Goal: Task Accomplishment & Management: Complete application form

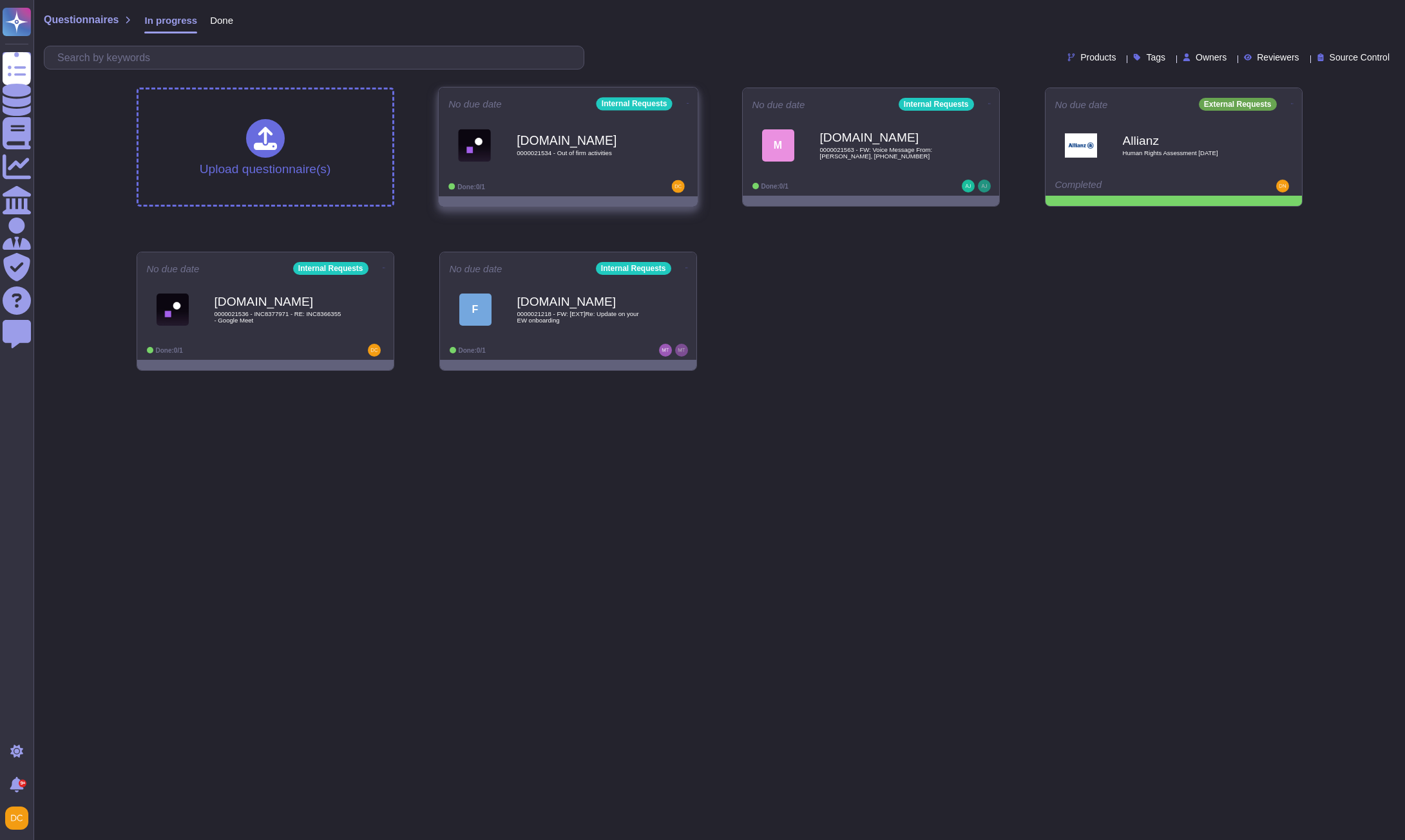
click at [549, 194] on div "No due date Internal Requests Force.com 0000021534 - Out of firm activities Don…" at bounding box center [568, 141] width 259 height 109
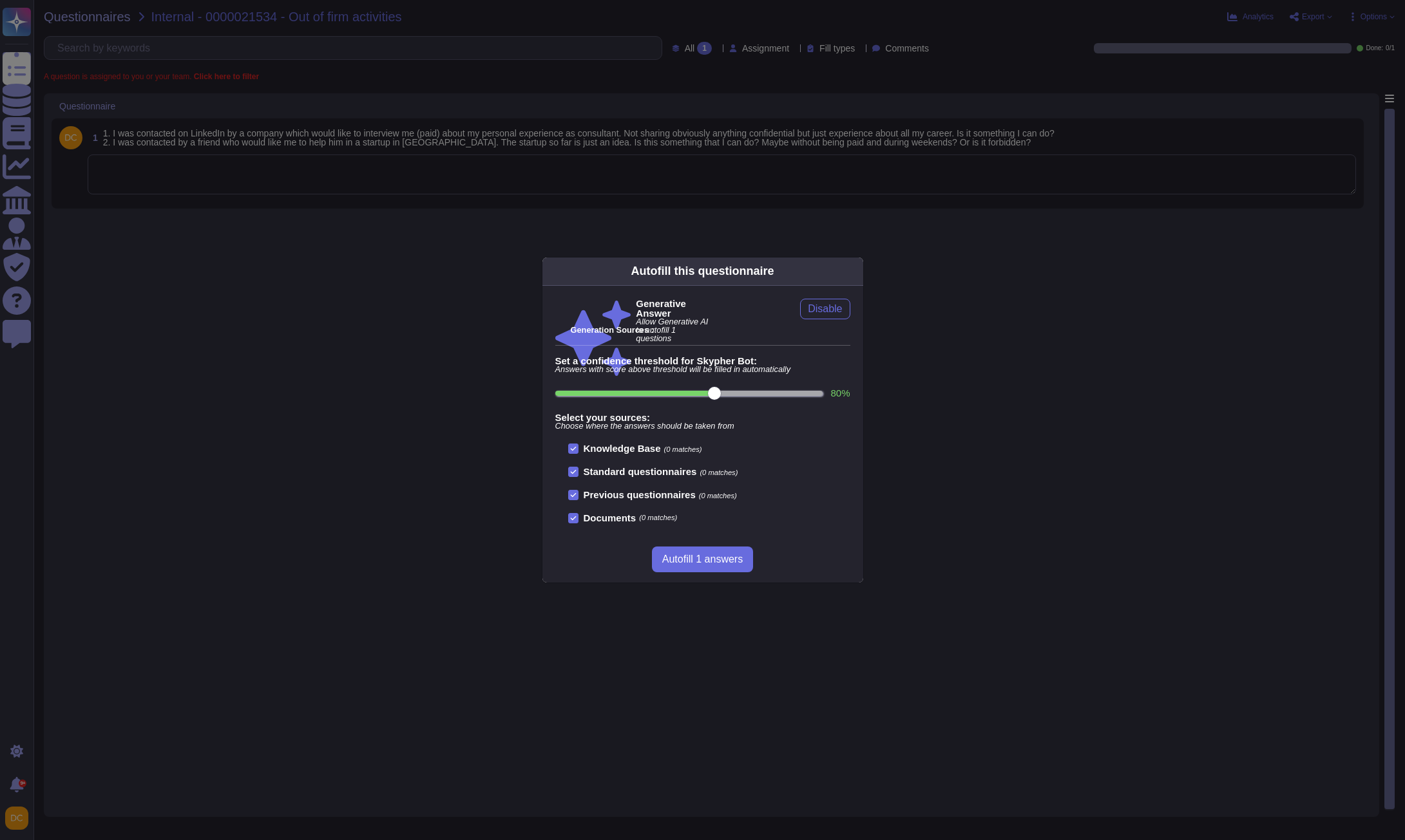
click at [394, 259] on div "Autofill this questionnaire Generative Answer Allow Generative AI to autofill 1…" at bounding box center [702, 420] width 1405 height 840
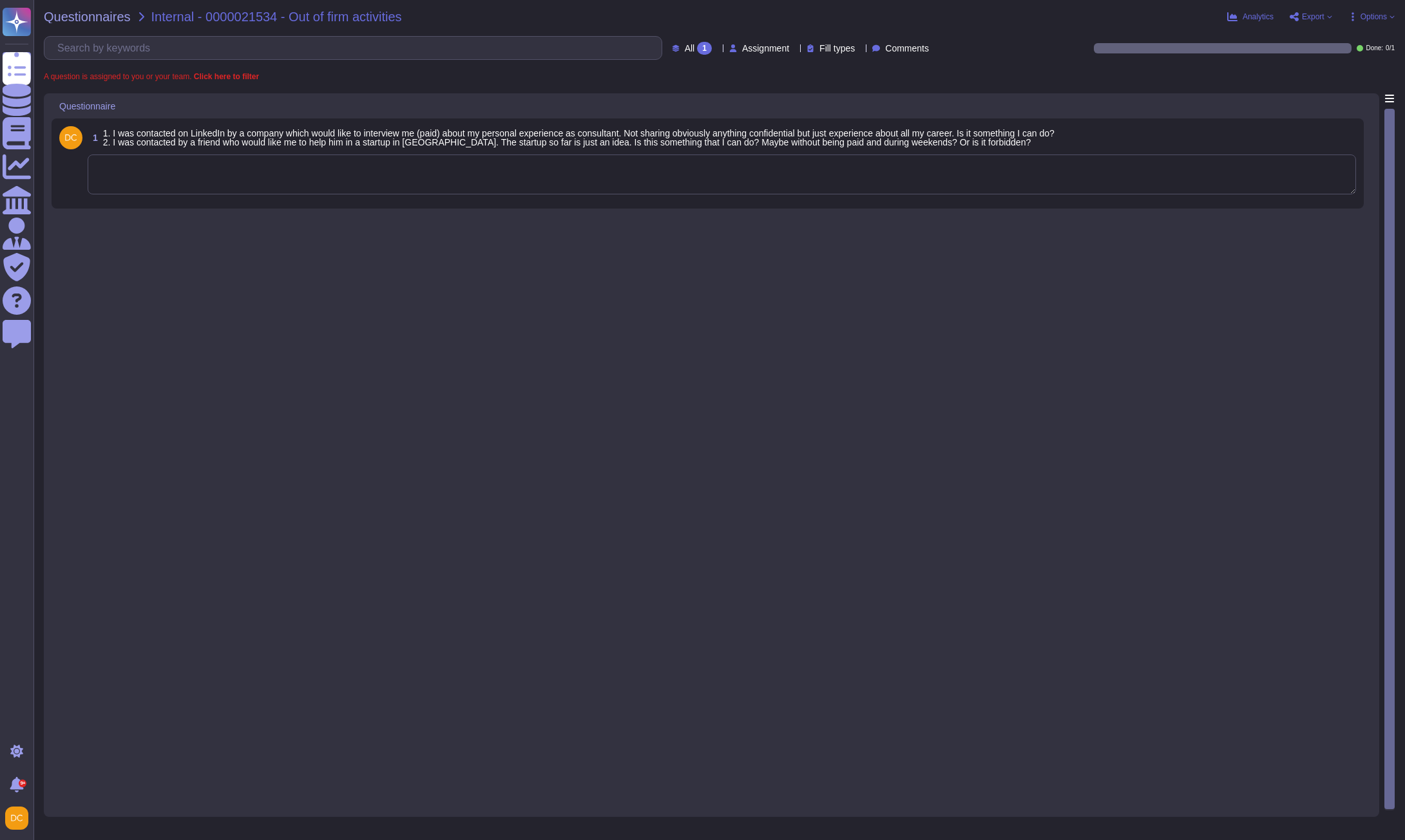
click at [290, 179] on textarea at bounding box center [721, 174] width 1269 height 40
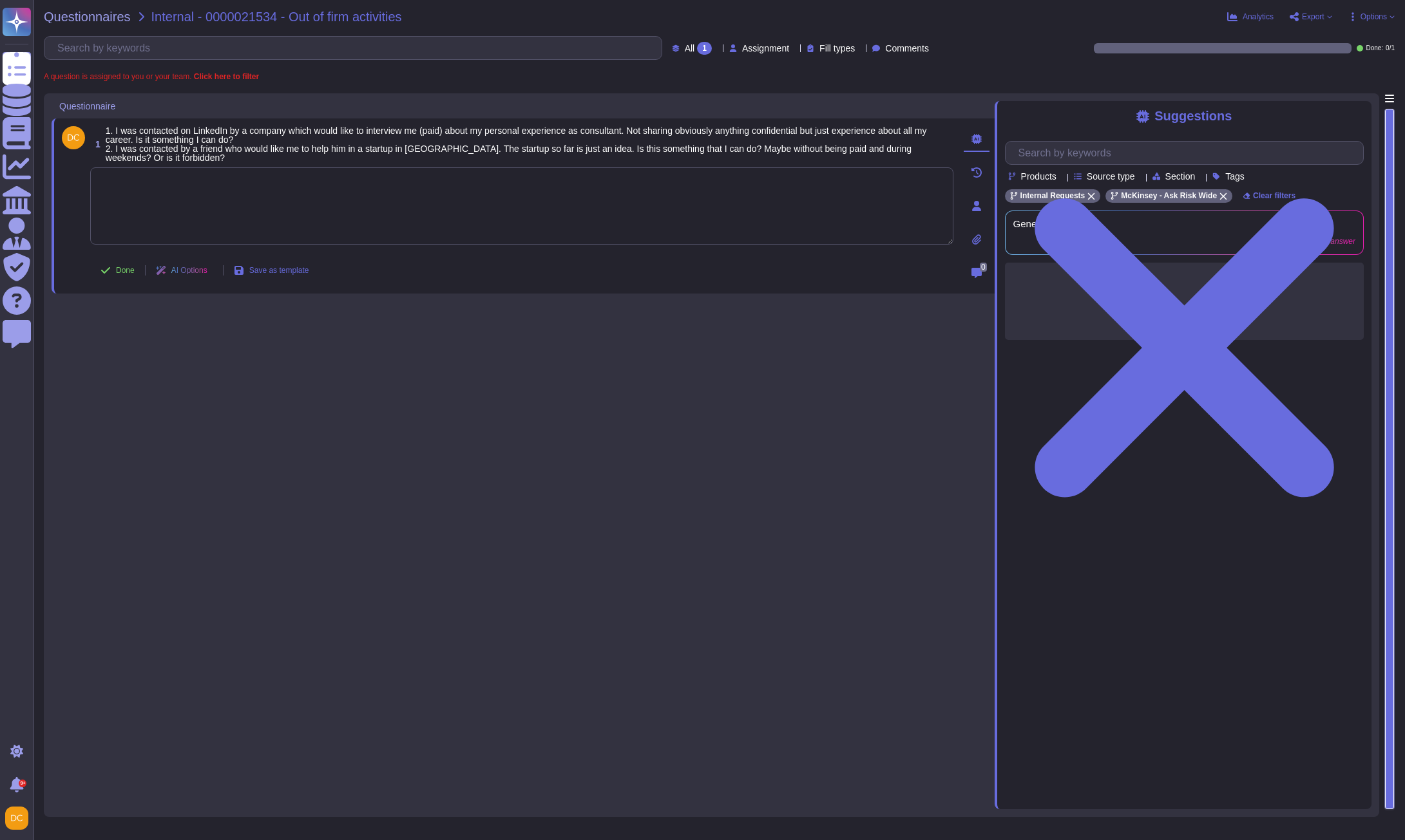
paste textarea "For your first question, please note that I reached out to our External Comms t…"
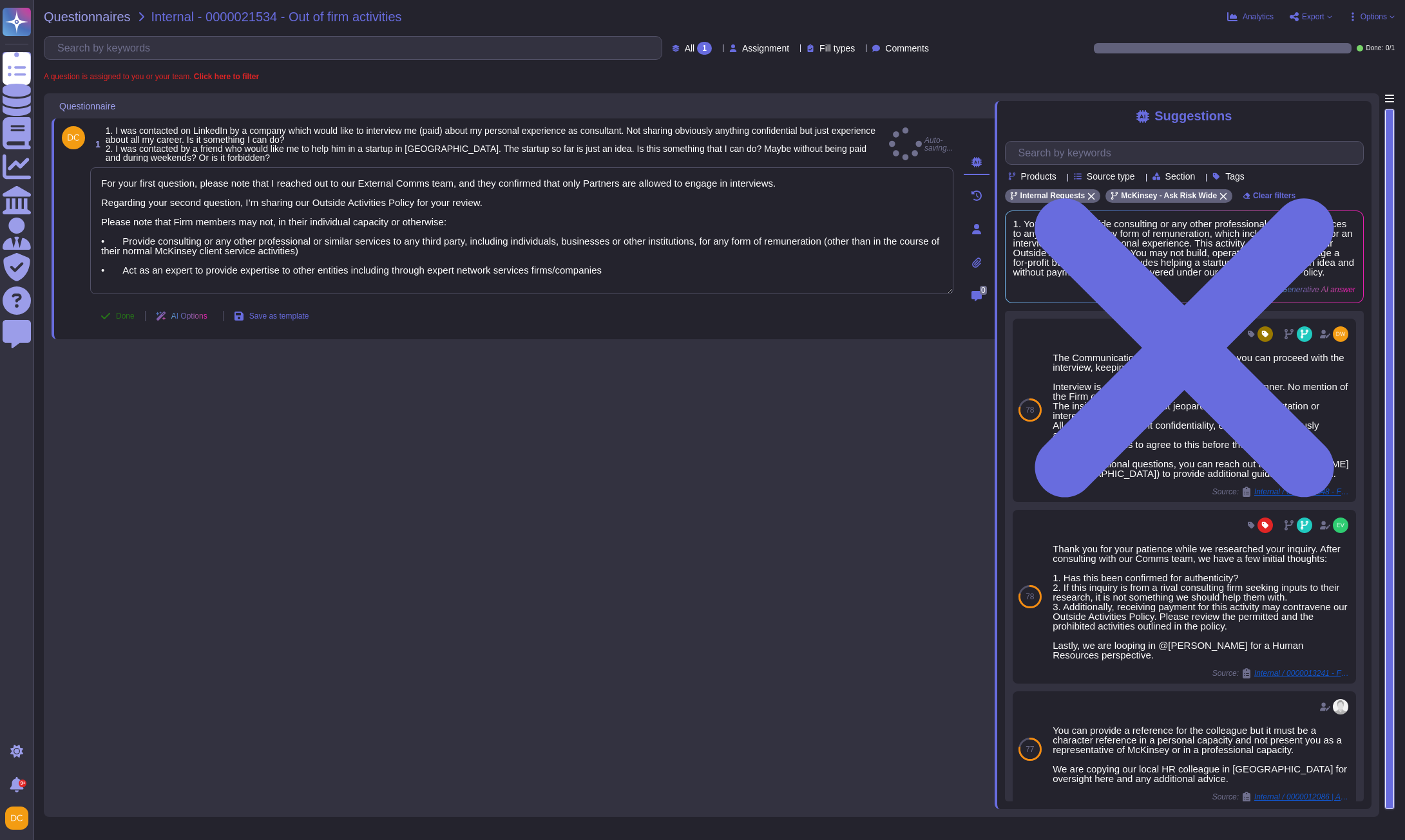
type textarea "For your first question, please note that I reached out to our External Comms t…"
click at [120, 313] on span "Done" at bounding box center [125, 316] width 19 height 8
